Goal: Task Accomplishment & Management: Complete application form

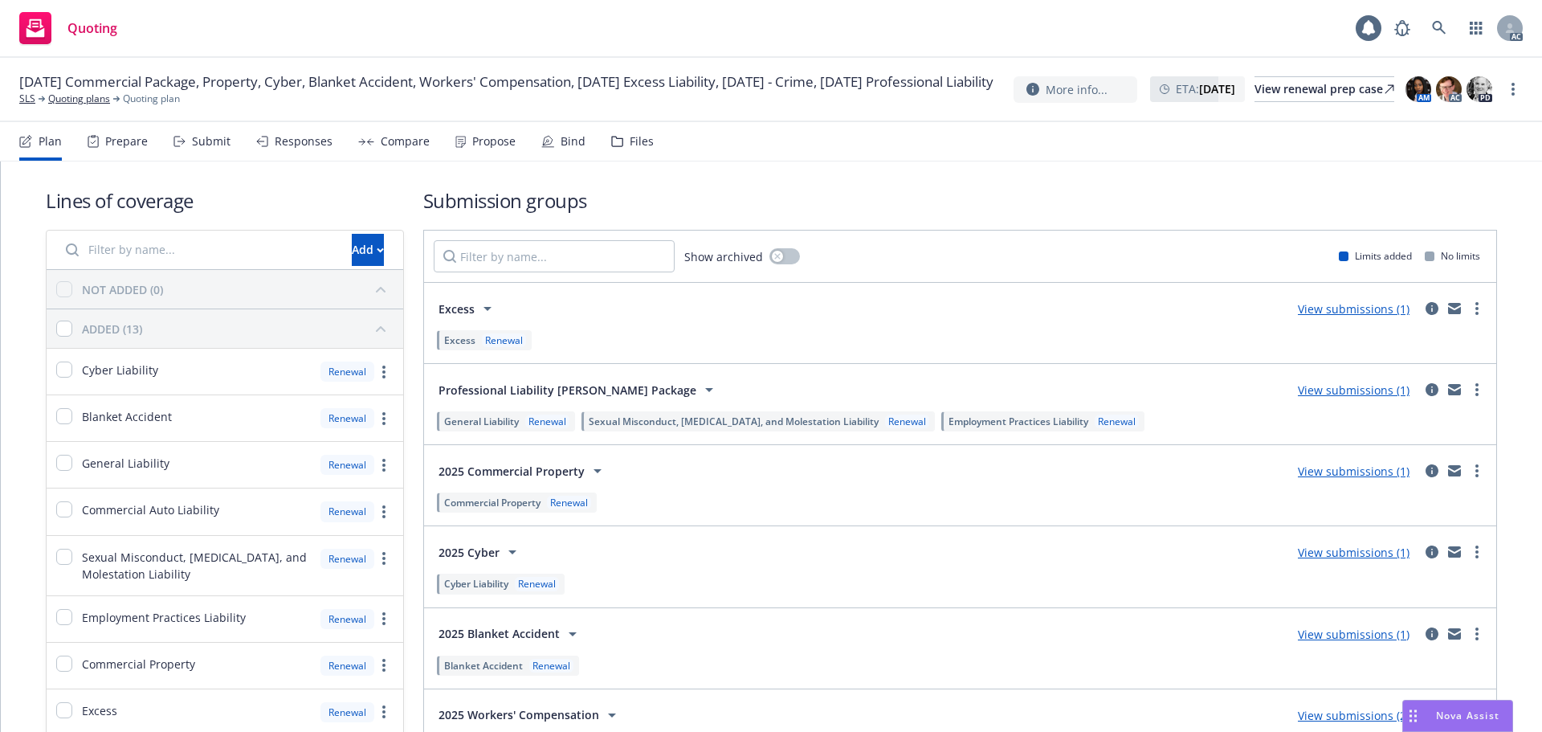
click at [185, 148] on div "Submit" at bounding box center [201, 141] width 57 height 39
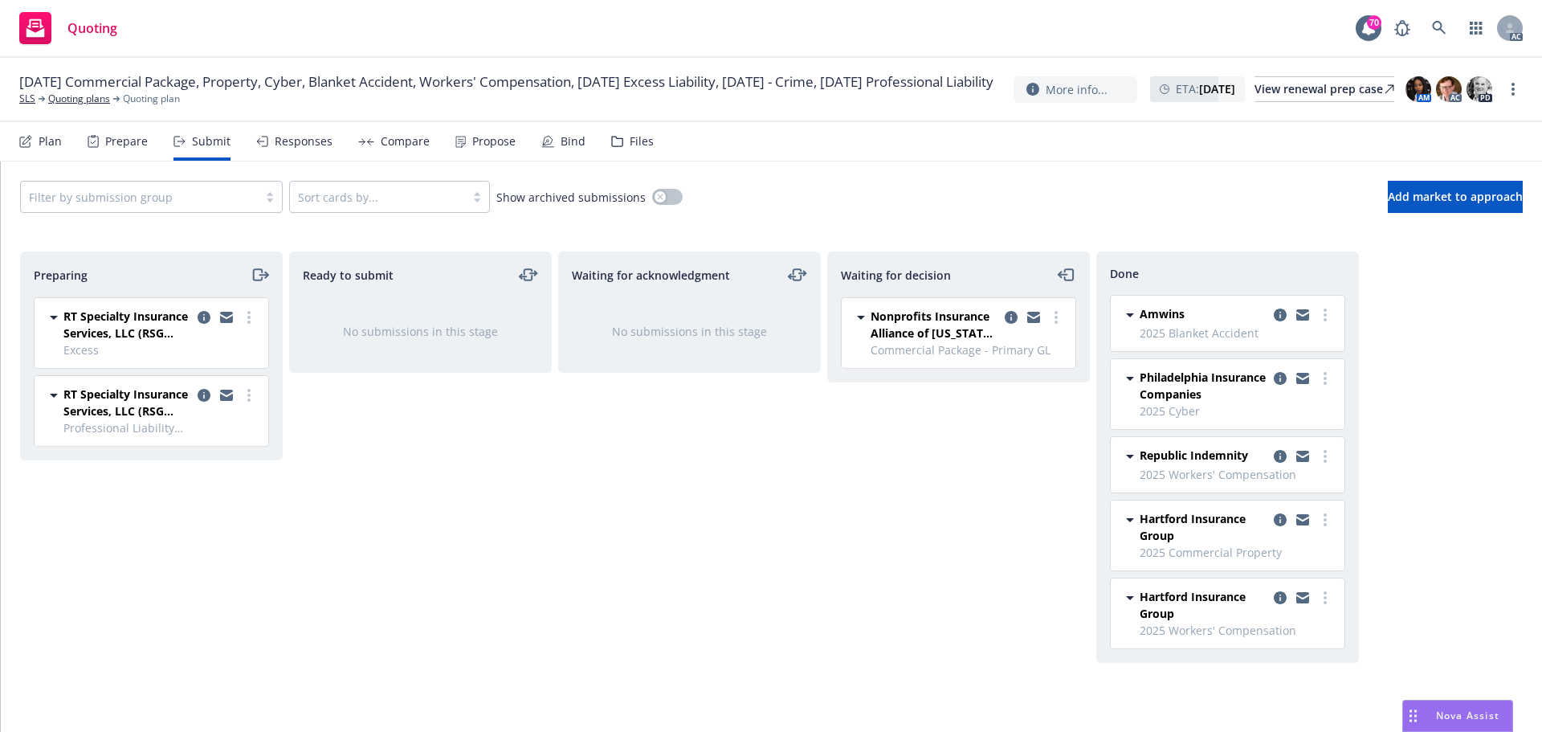
click at [284, 142] on div "Responses" at bounding box center [304, 141] width 58 height 13
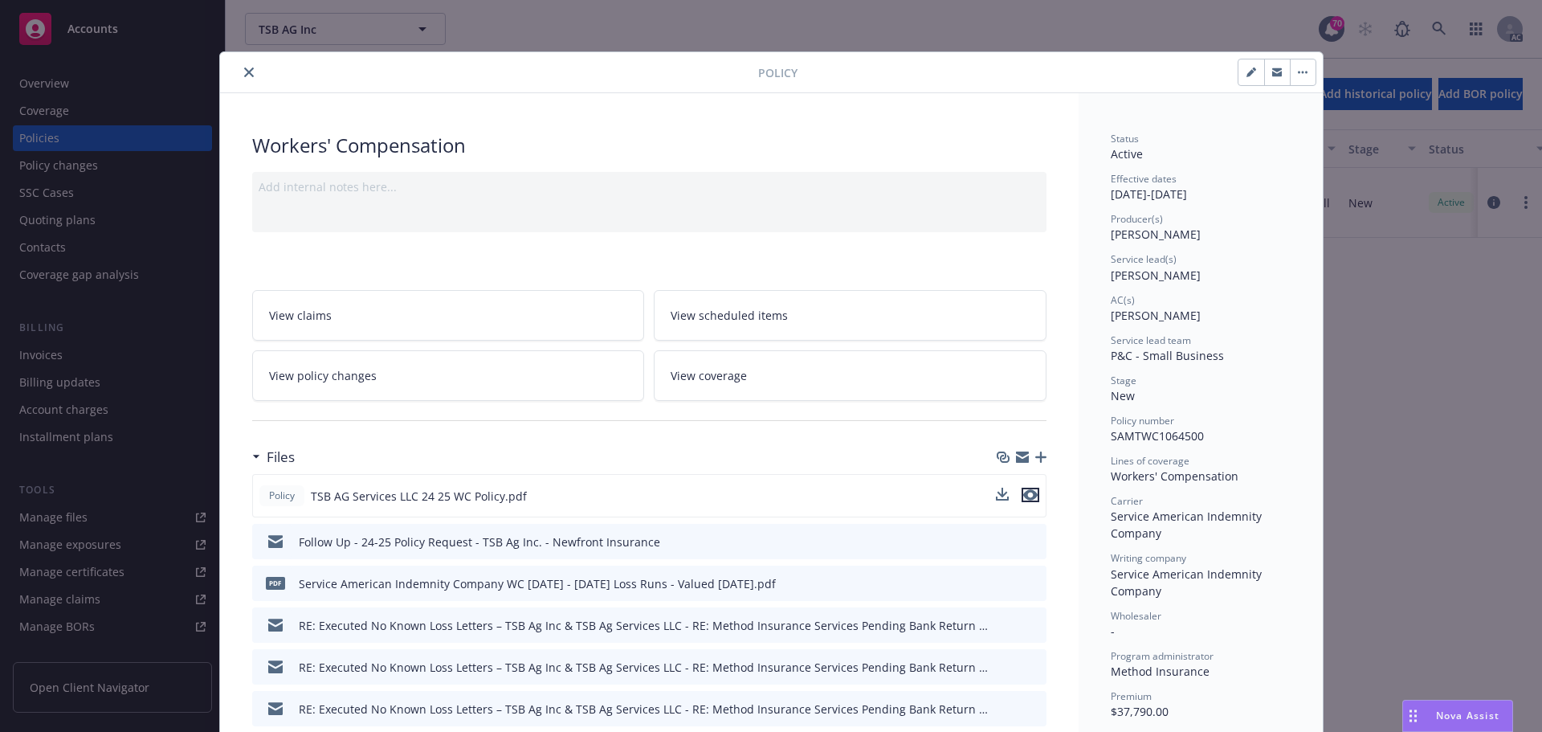
click at [1026, 491] on icon "preview file" at bounding box center [1030, 494] width 14 height 11
click at [239, 75] on button "close" at bounding box center [248, 72] width 19 height 19
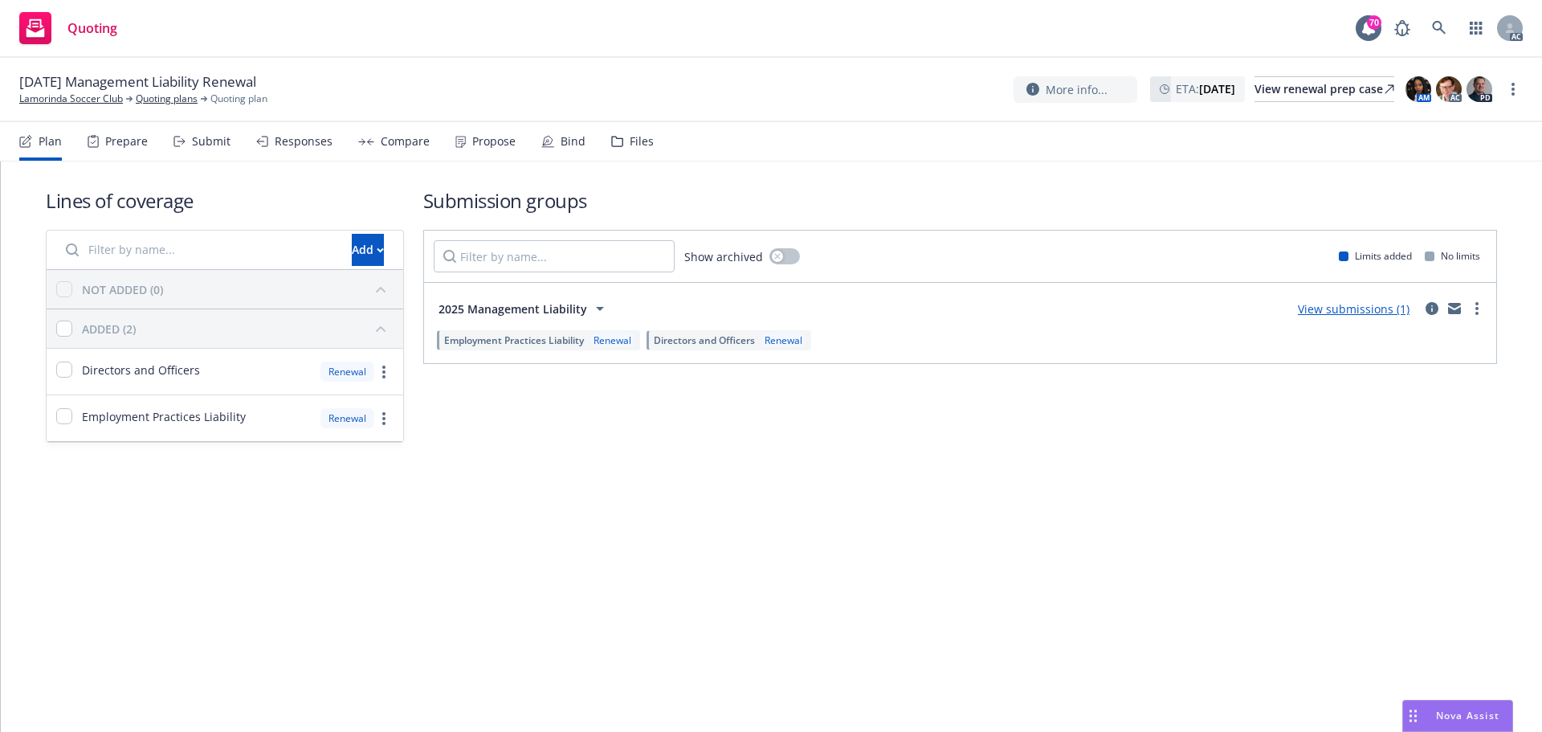
click at [197, 146] on div "Submit" at bounding box center [211, 141] width 39 height 13
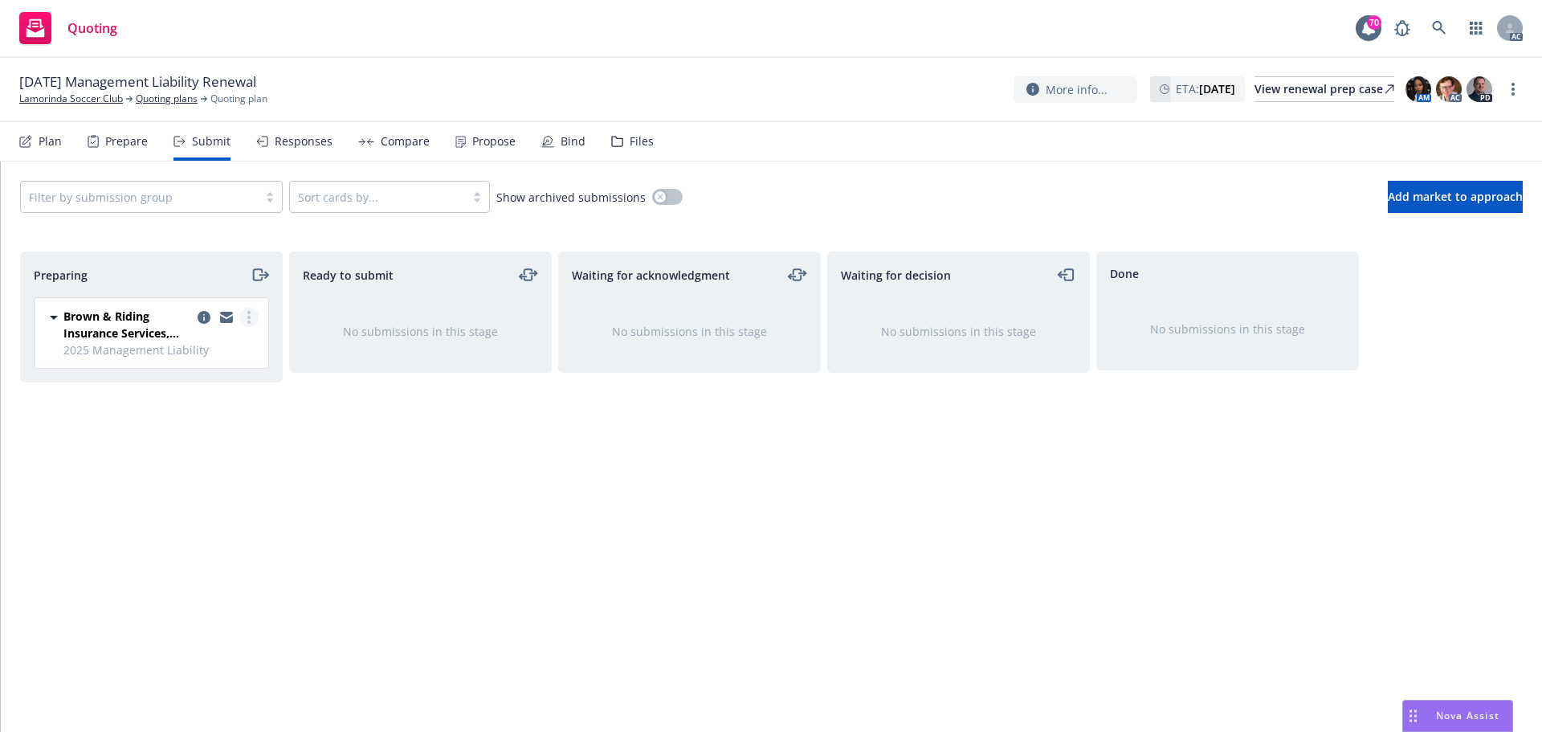
click at [247, 318] on icon "more" at bounding box center [248, 317] width 3 height 13
click at [213, 378] on span "Log acknowledgement" at bounding box center [176, 381] width 158 height 15
